Goal: Transaction & Acquisition: Book appointment/travel/reservation

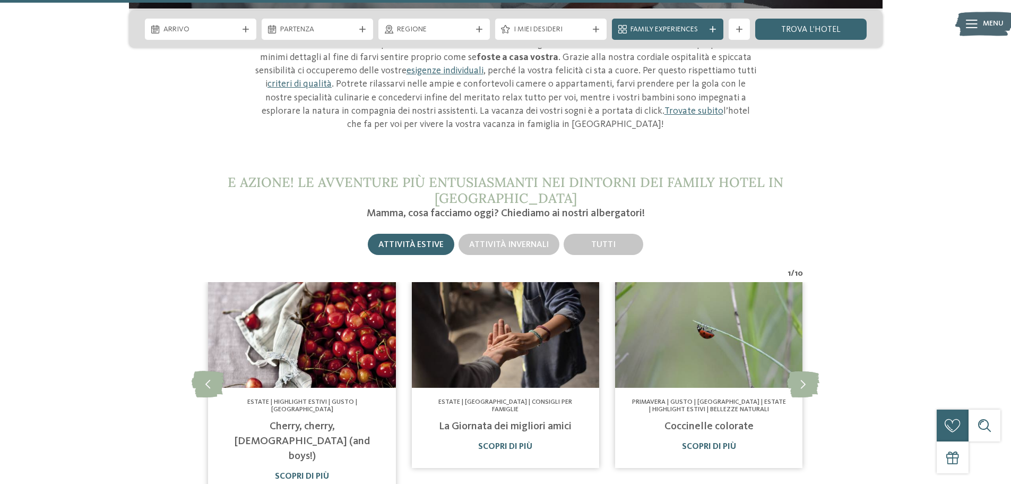
scroll to position [3662, 0]
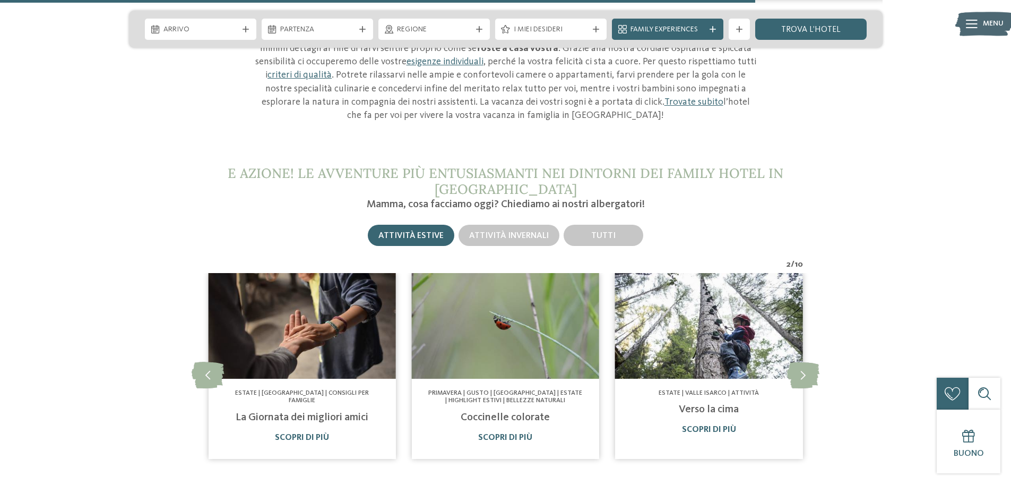
click at [411, 225] on div "Attività estive" at bounding box center [411, 235] width 87 height 21
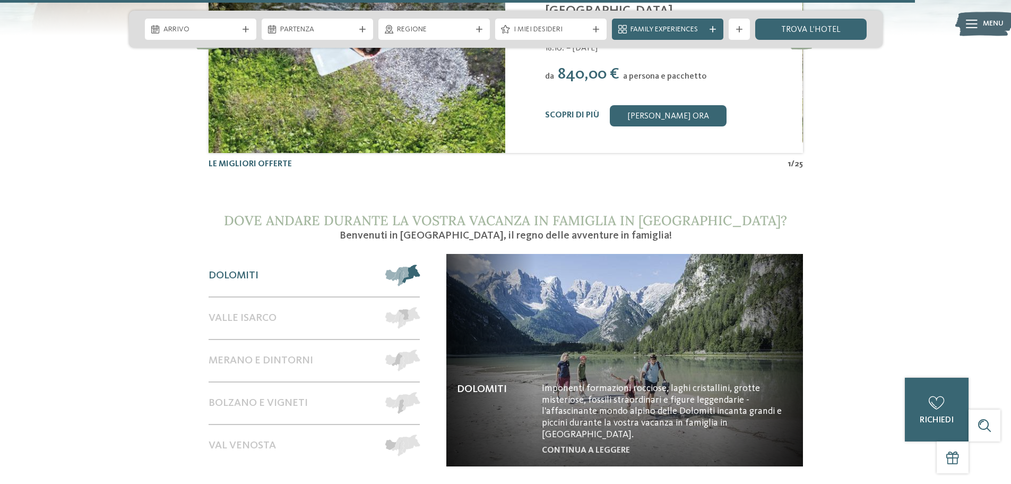
scroll to position [4511, 0]
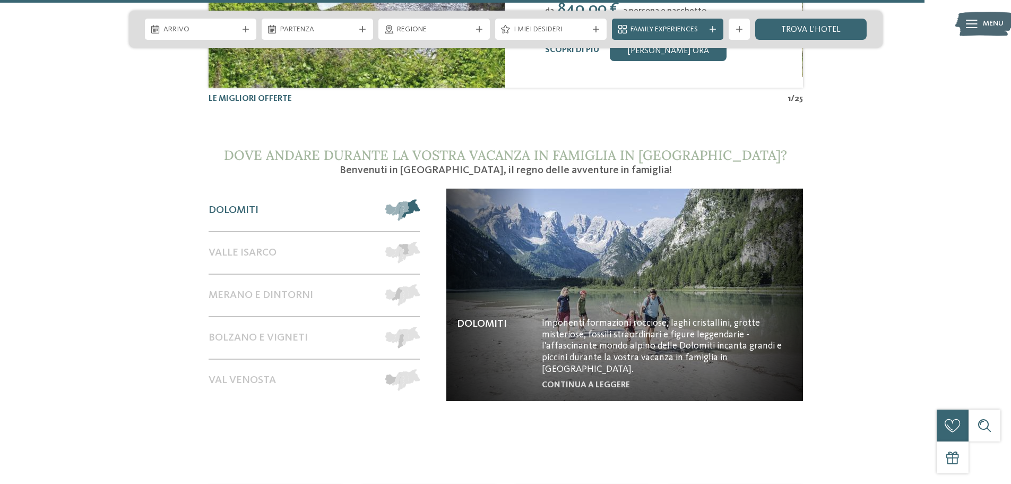
click at [272, 189] on div "Dolomiti" at bounding box center [292, 209] width 167 height 41
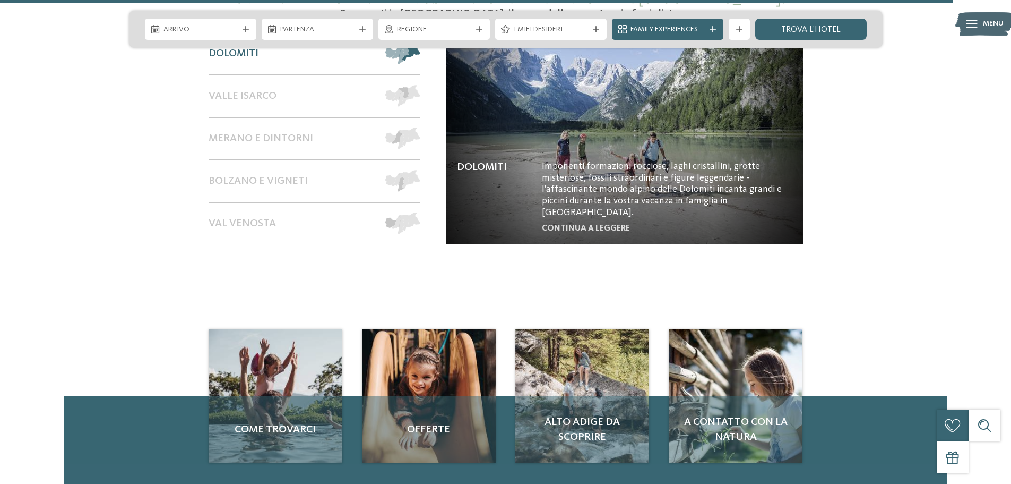
scroll to position [4671, 0]
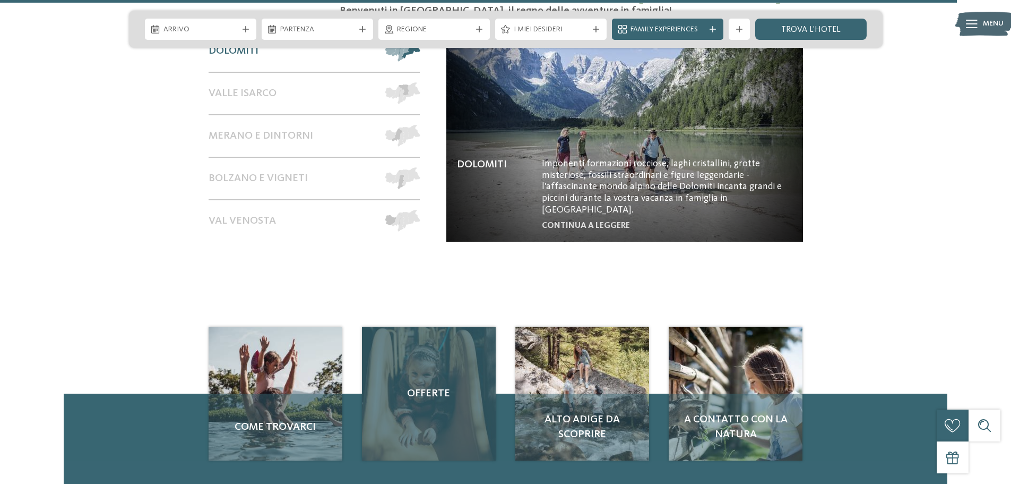
click at [421, 334] on div "Offerte" at bounding box center [429, 393] width 134 height 134
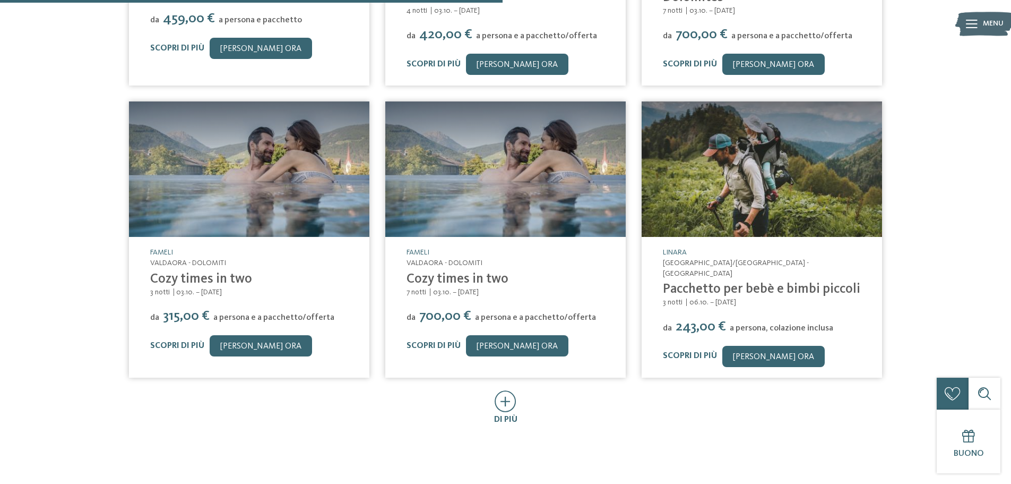
scroll to position [372, 0]
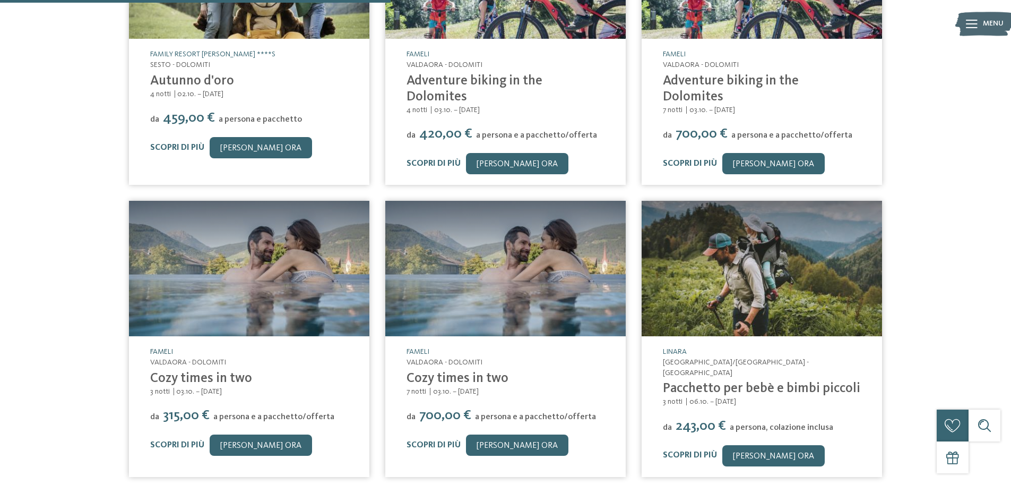
click at [169, 348] on link "Fameli" at bounding box center [161, 351] width 23 height 7
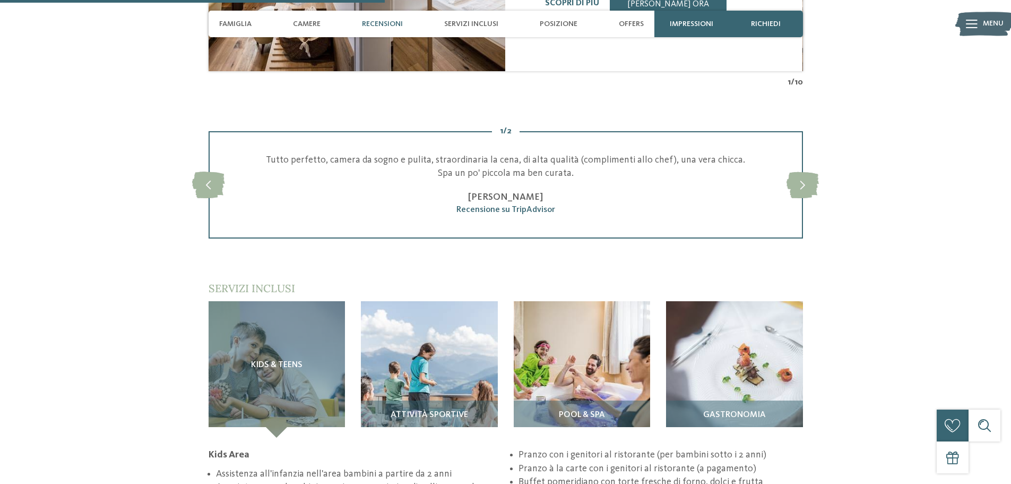
scroll to position [1327, 0]
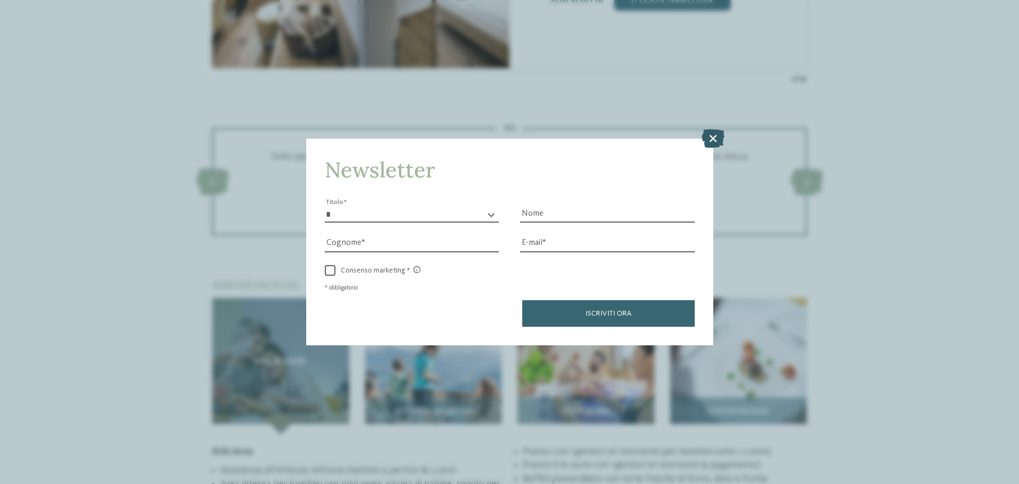
click at [715, 135] on icon at bounding box center [713, 138] width 23 height 19
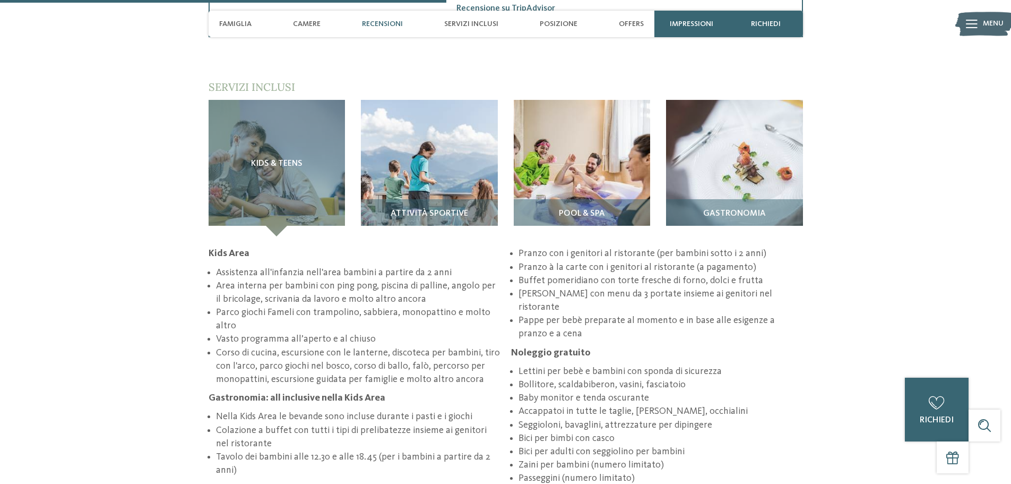
scroll to position [1486, 0]
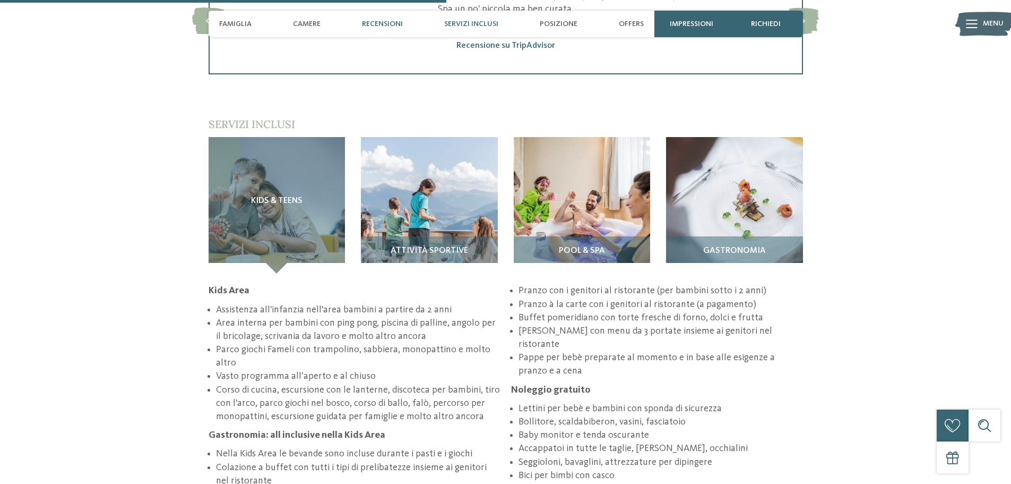
click at [470, 23] on span "Servizi inclusi" at bounding box center [471, 24] width 54 height 9
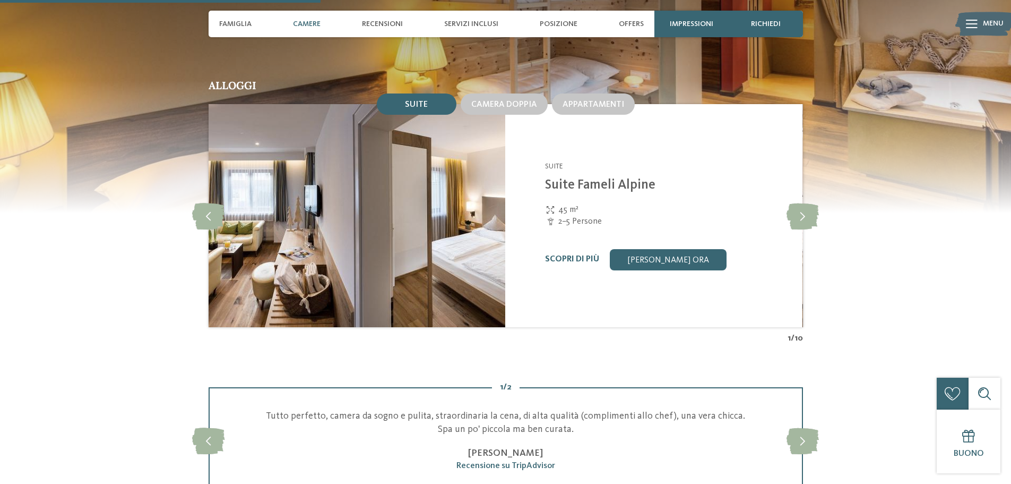
scroll to position [894, 0]
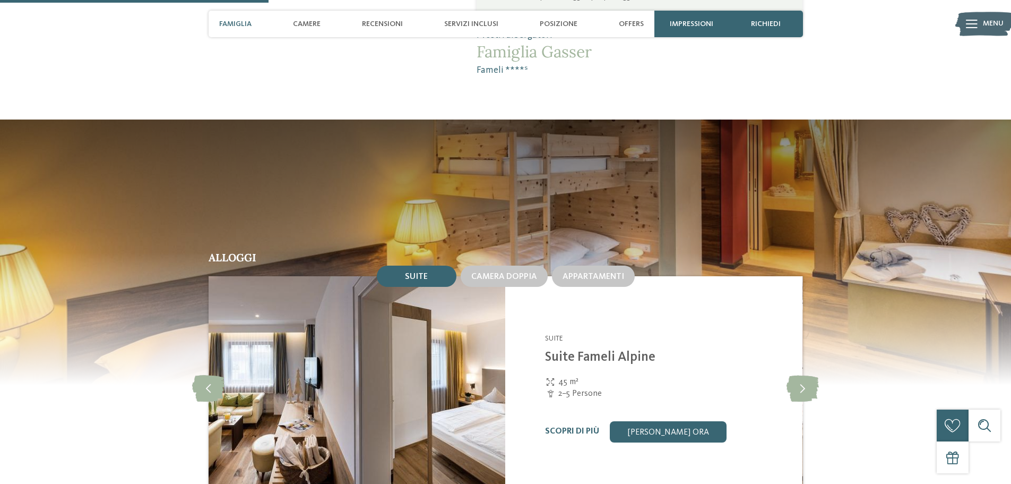
click at [236, 24] on span "Famiglia" at bounding box center [235, 24] width 32 height 9
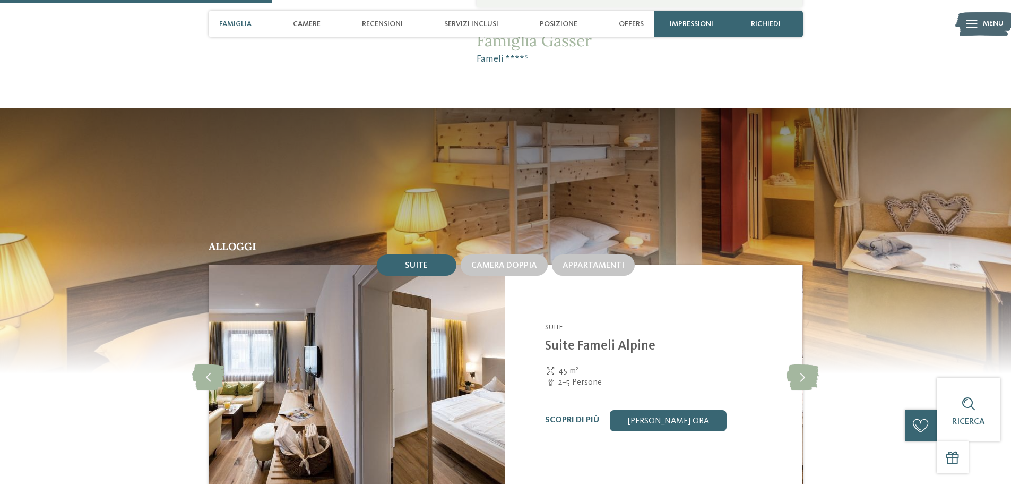
scroll to position [908, 0]
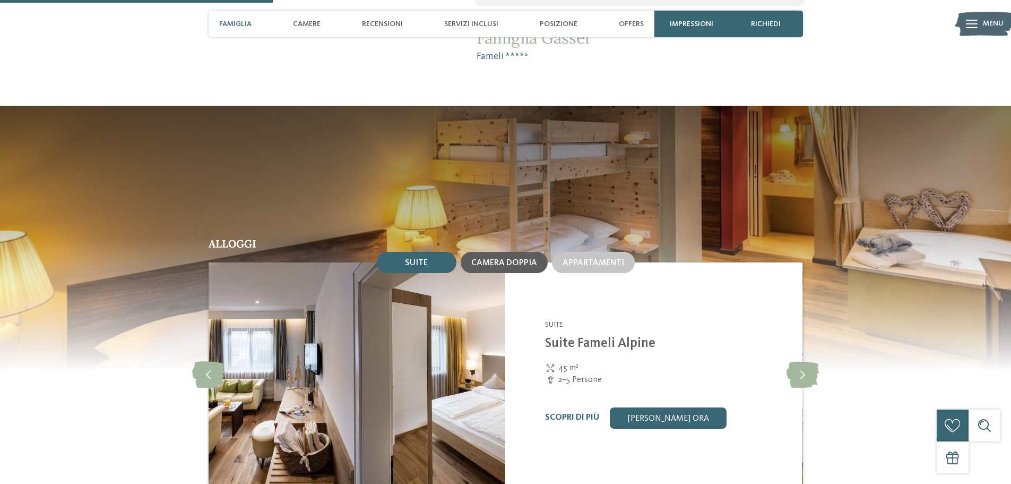
click at [509, 258] on span "Camera doppia" at bounding box center [504, 262] width 66 height 8
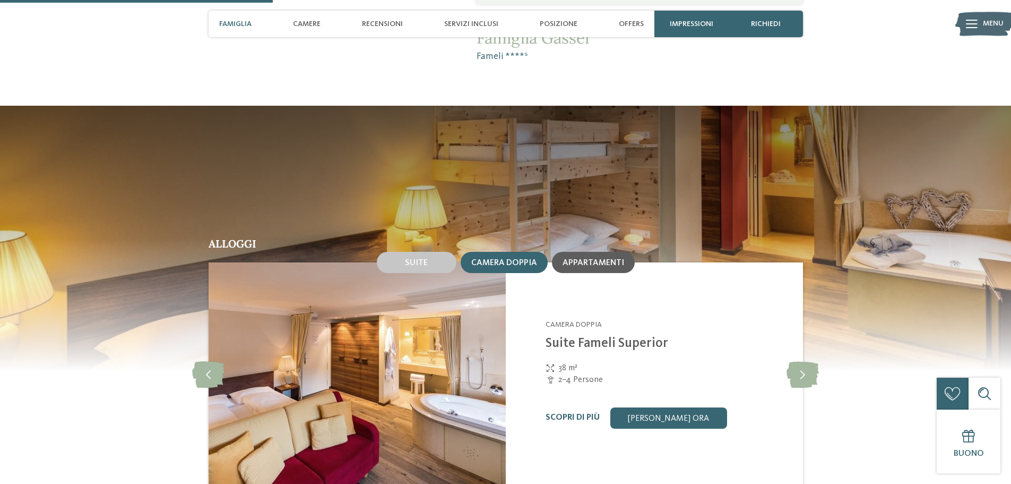
click at [563, 258] on span "Appartamenti" at bounding box center [594, 262] width 62 height 8
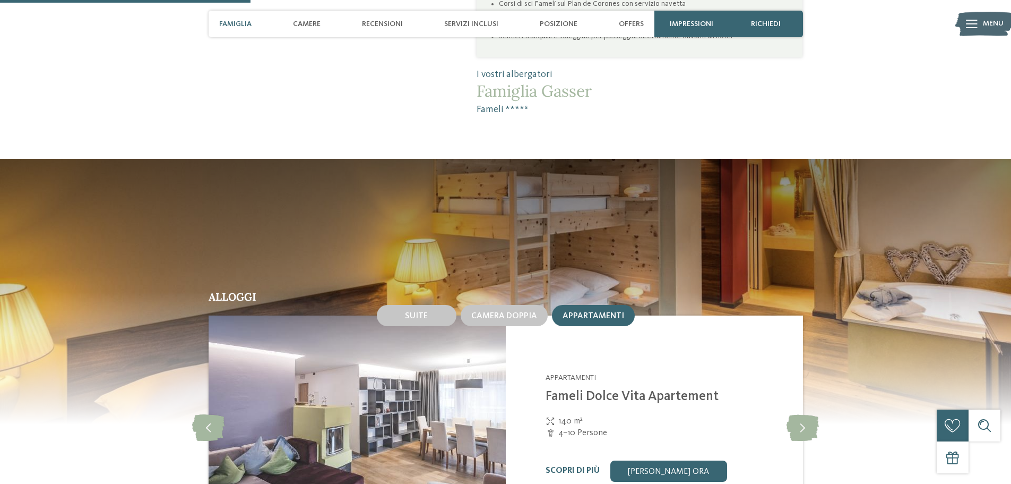
scroll to position [537, 0]
